Goal: Information Seeking & Learning: Learn about a topic

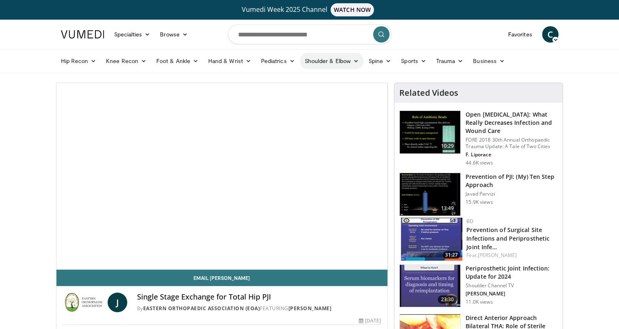
click at [330, 59] on link "Shoulder & Elbow" at bounding box center [332, 61] width 64 height 16
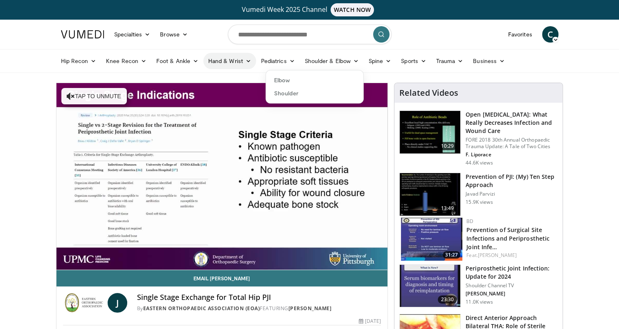
click at [236, 61] on link "Hand & Wrist" at bounding box center [229, 61] width 53 height 16
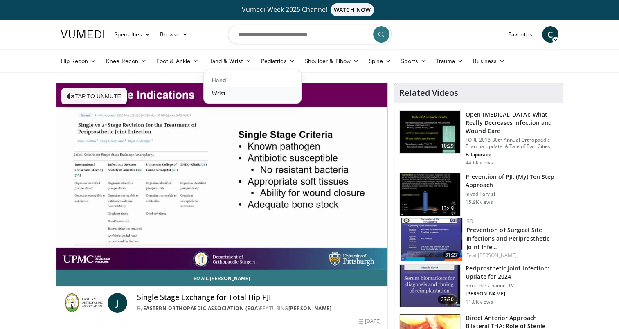
click at [226, 92] on link "Wrist" at bounding box center [252, 93] width 97 height 13
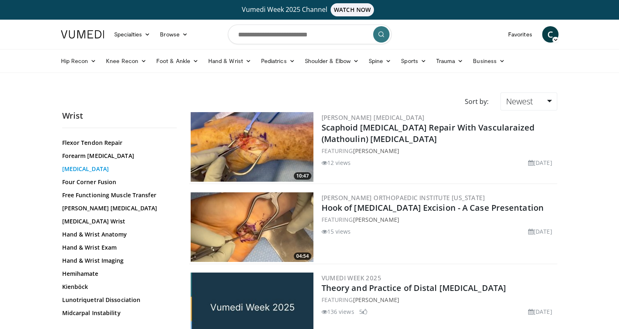
scroll to position [205, 0]
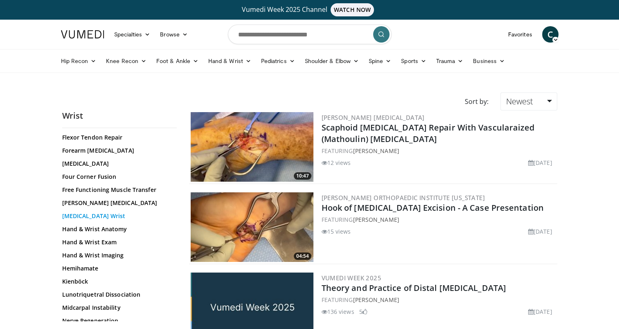
click at [111, 212] on link "Ganglion Cyst Wrist" at bounding box center [117, 216] width 110 height 8
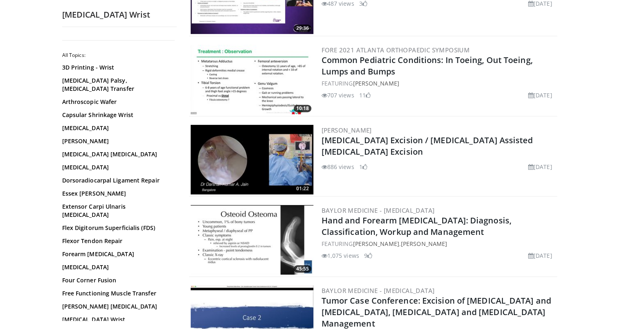
scroll to position [327, 0]
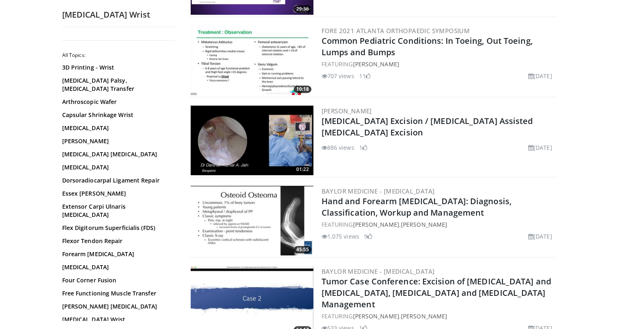
click at [249, 133] on img at bounding box center [252, 141] width 123 height 70
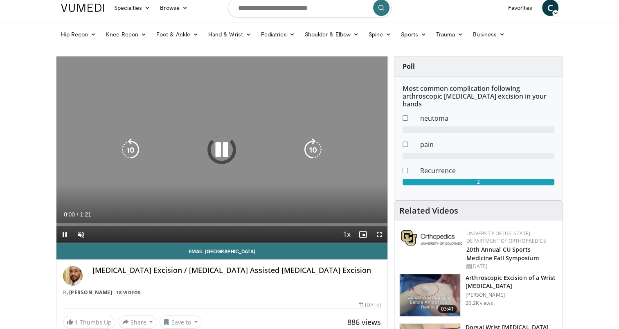
scroll to position [41, 0]
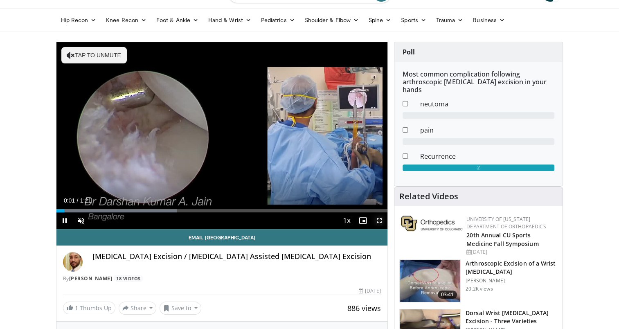
click at [379, 219] on span "Video Player" at bounding box center [379, 220] width 16 height 16
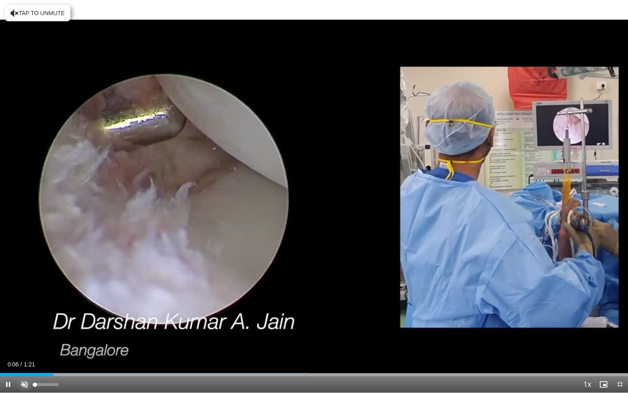
click at [24, 328] on span "Video Player" at bounding box center [24, 384] width 16 height 16
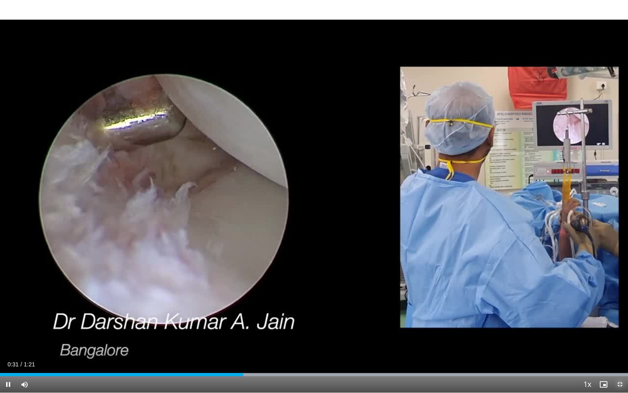
click at [618, 328] on span "Video Player" at bounding box center [620, 384] width 16 height 16
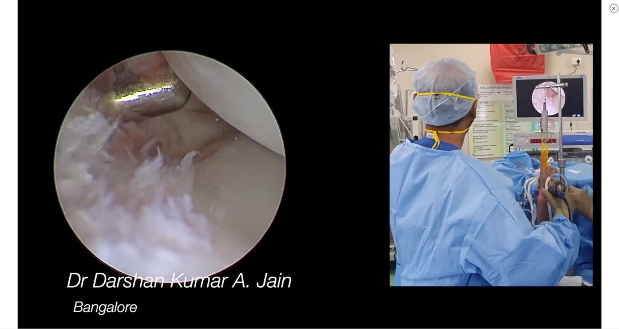
scroll to position [532, 0]
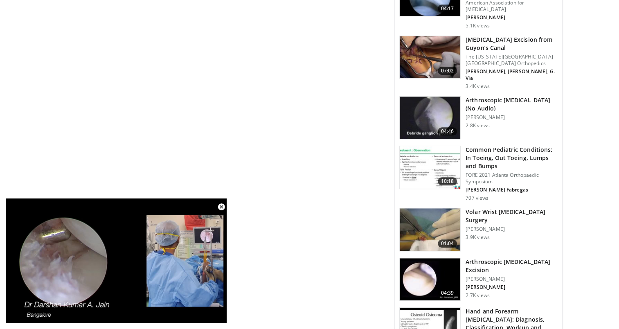
click at [493, 208] on h3 "Volar Wrist Ganglion Surgery" at bounding box center [512, 216] width 92 height 16
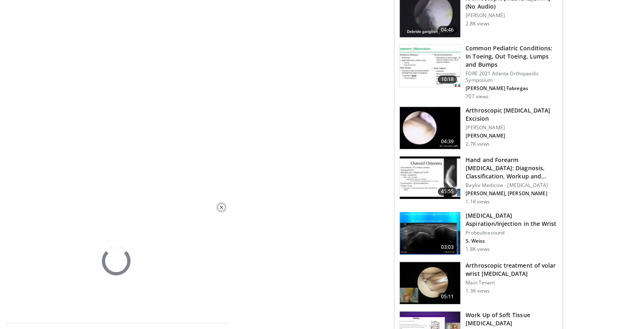
scroll to position [491, 0]
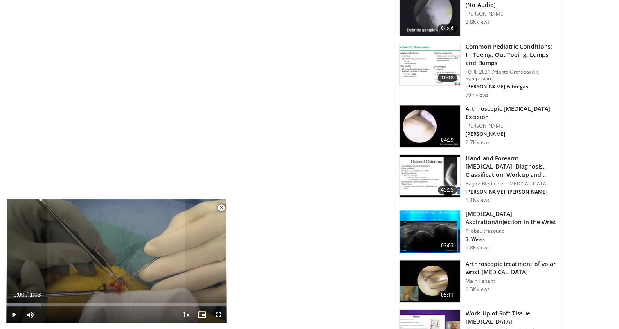
click at [487, 260] on h3 "Arthroscopic treatment of volar wrist [MEDICAL_DATA]" at bounding box center [512, 268] width 92 height 16
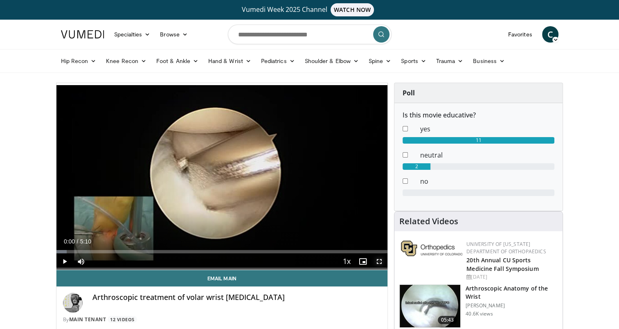
click at [379, 259] on span "Video Player" at bounding box center [379, 261] width 16 height 16
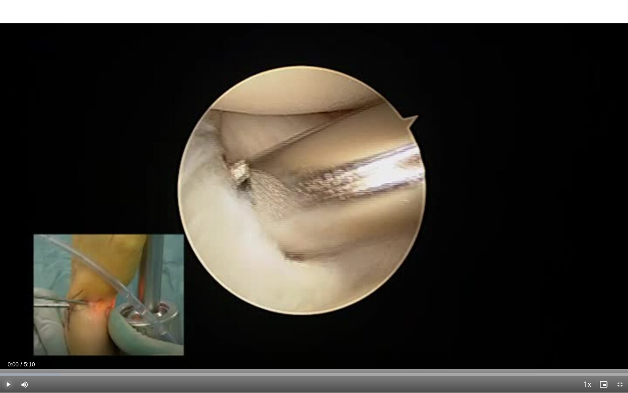
click at [7, 328] on span "Video Player" at bounding box center [8, 384] width 16 height 16
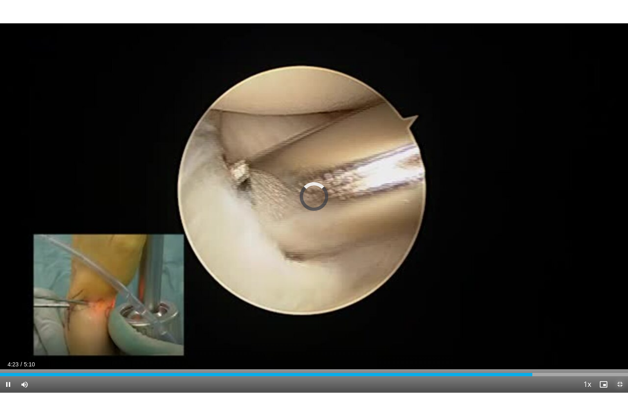
click at [619, 328] on span "Video Player" at bounding box center [620, 384] width 16 height 16
